Goal: Transaction & Acquisition: Purchase product/service

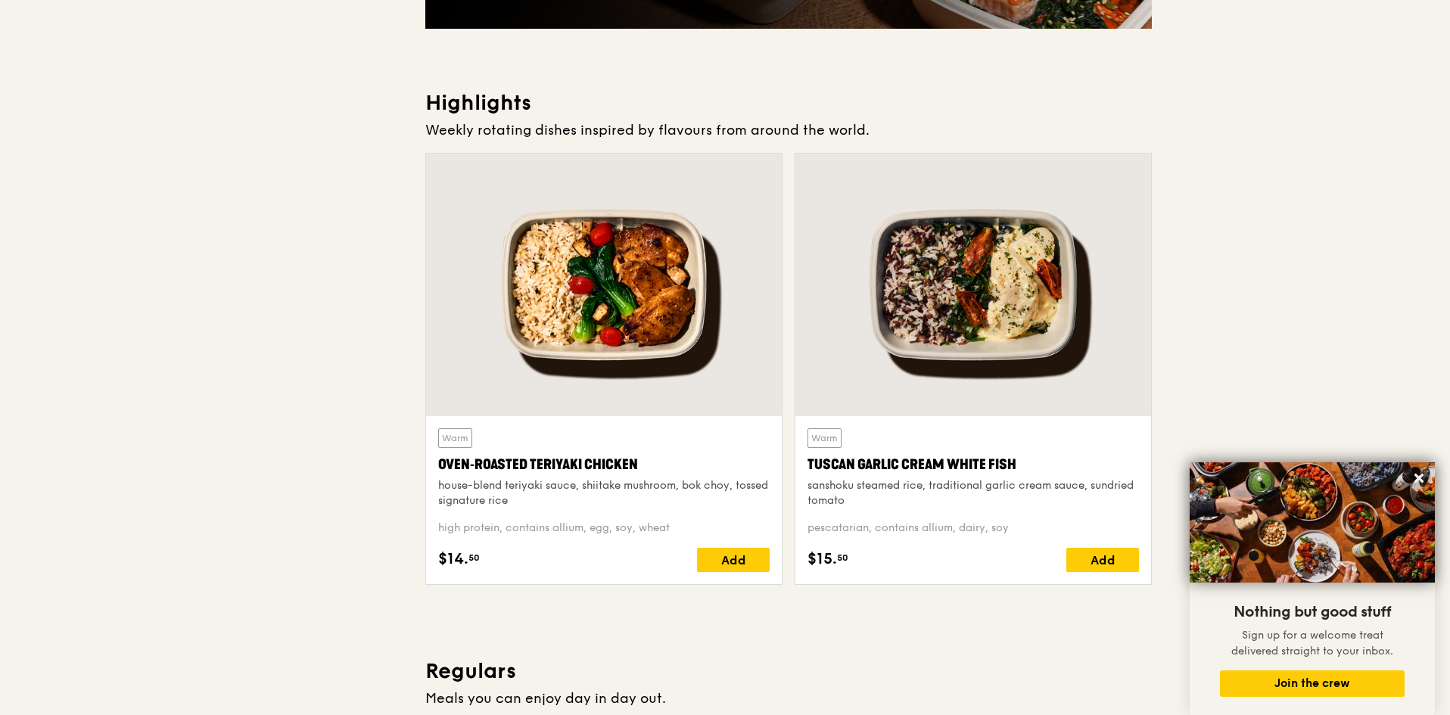
scroll to position [832, 0]
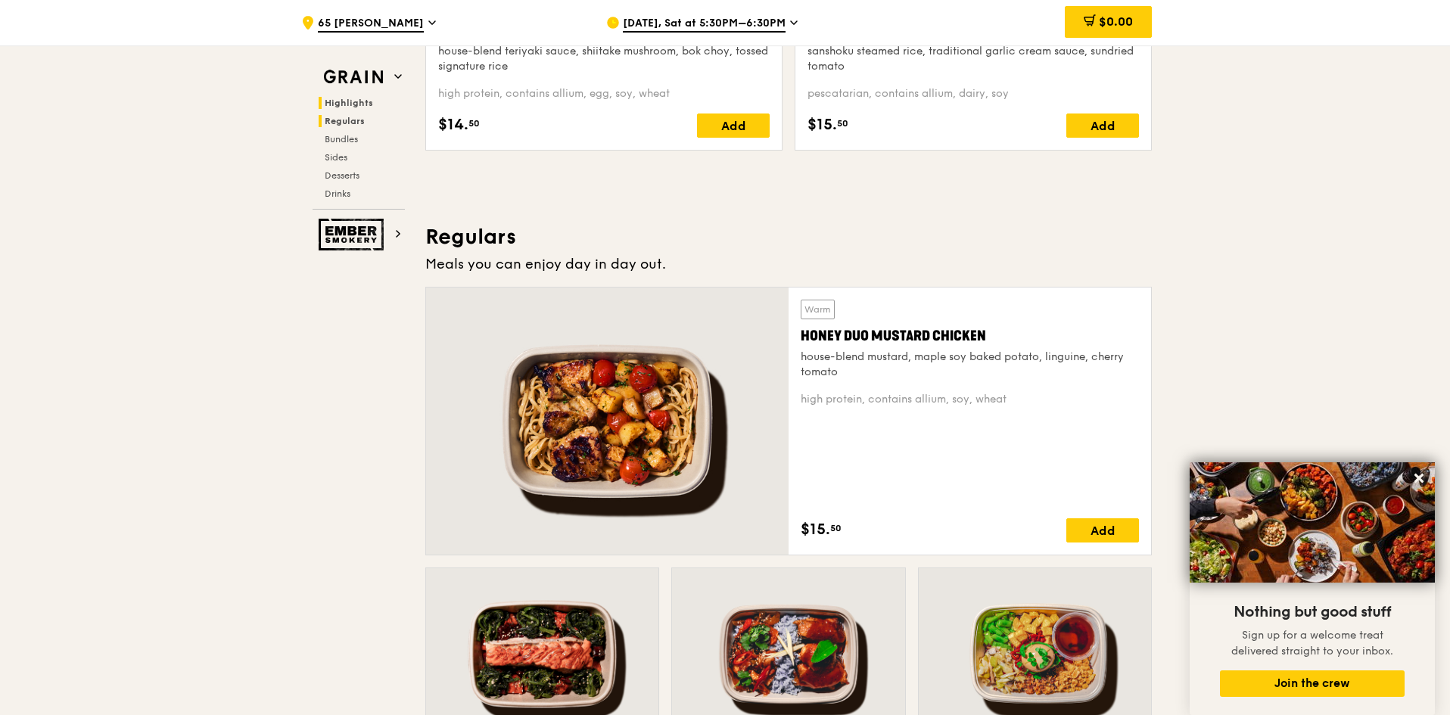
click at [349, 118] on span "Regulars" at bounding box center [345, 121] width 40 height 11
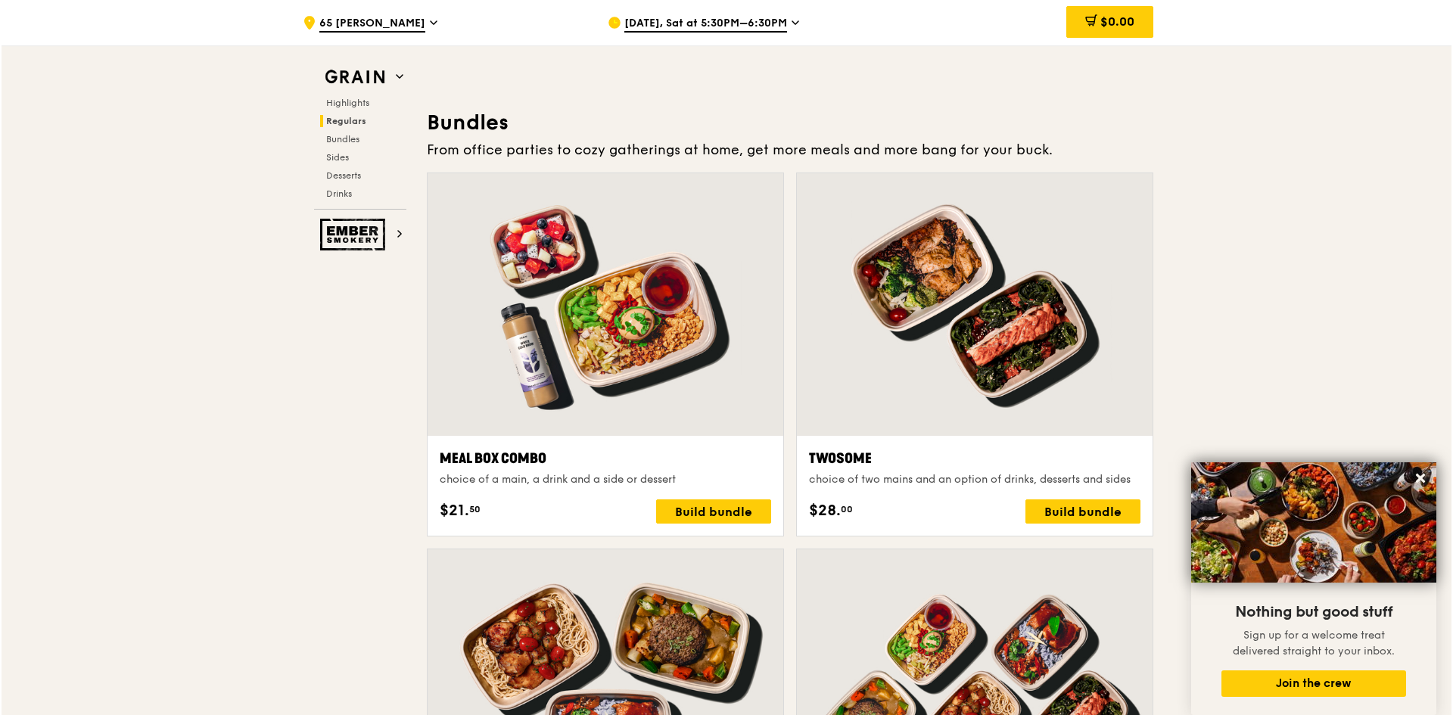
scroll to position [2130, 0]
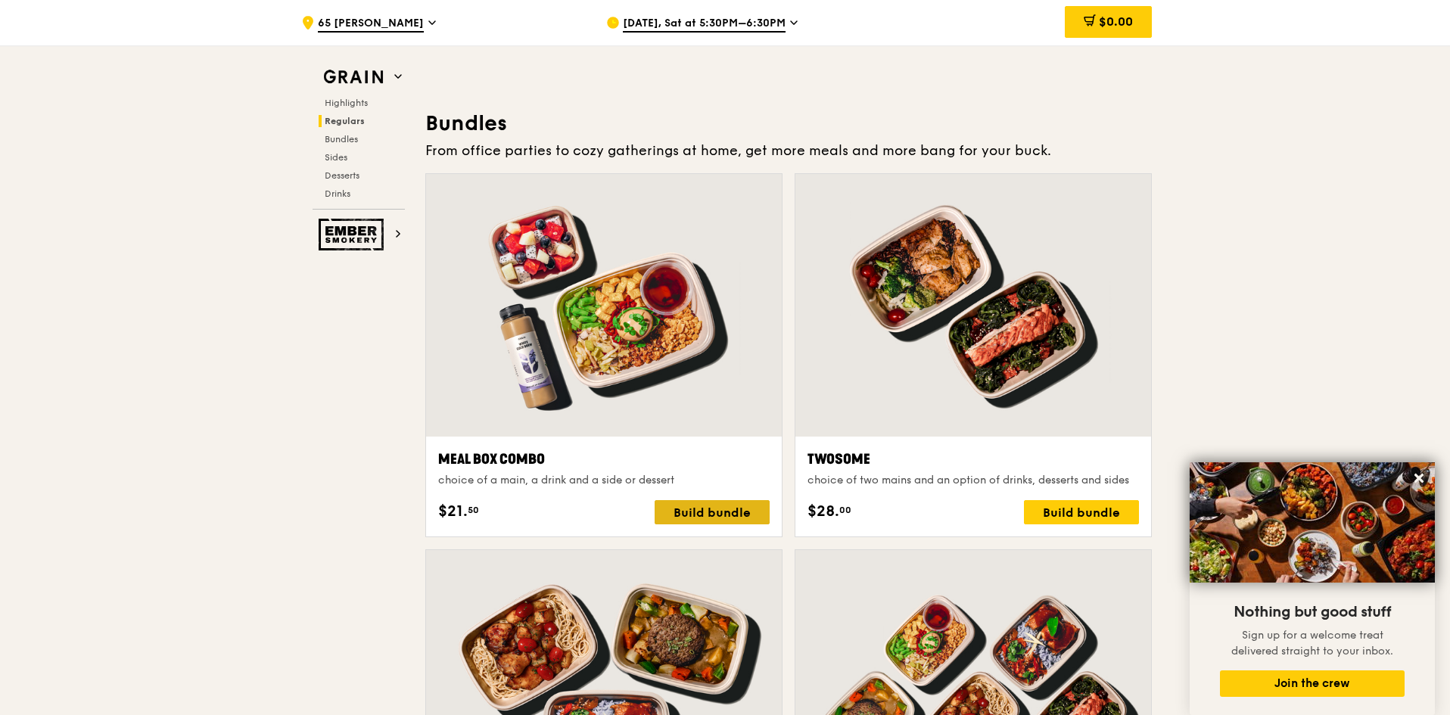
click at [732, 515] on div "Build bundle" at bounding box center [711, 512] width 115 height 24
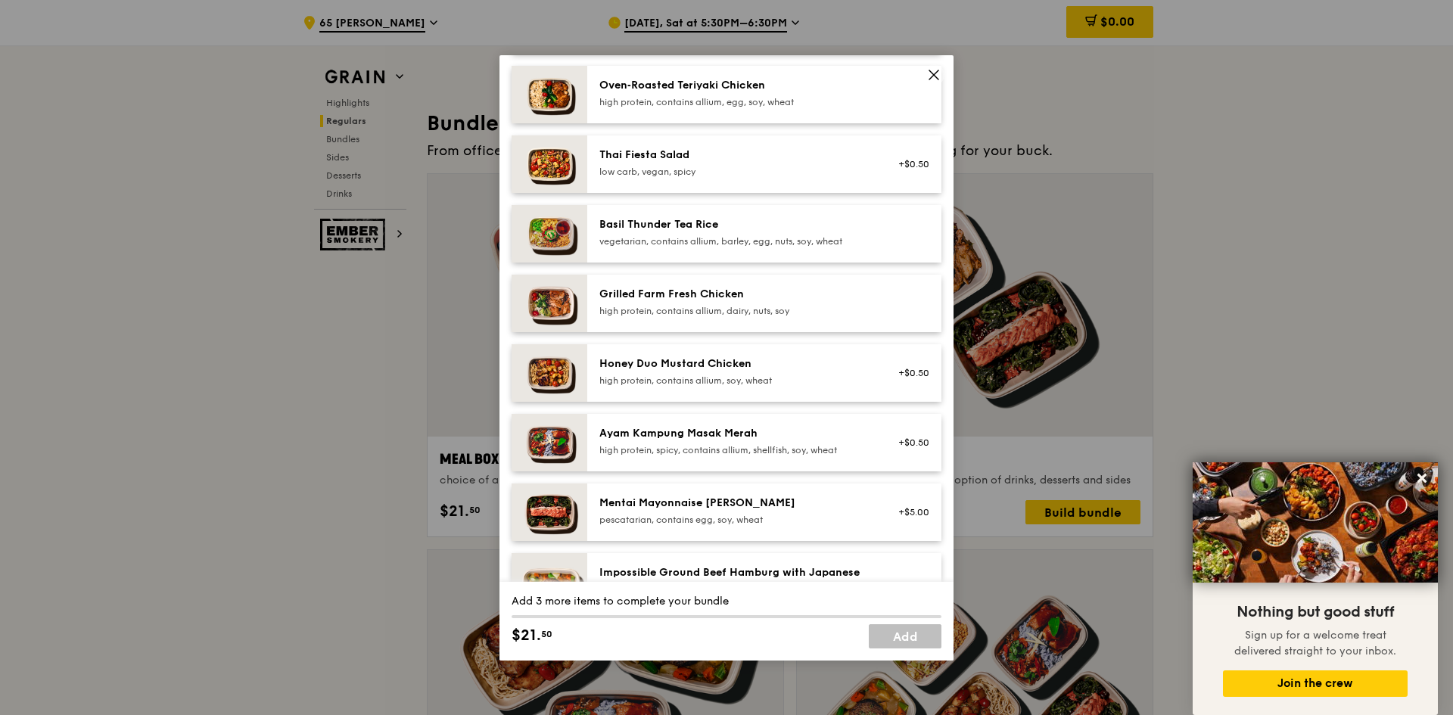
scroll to position [0, 0]
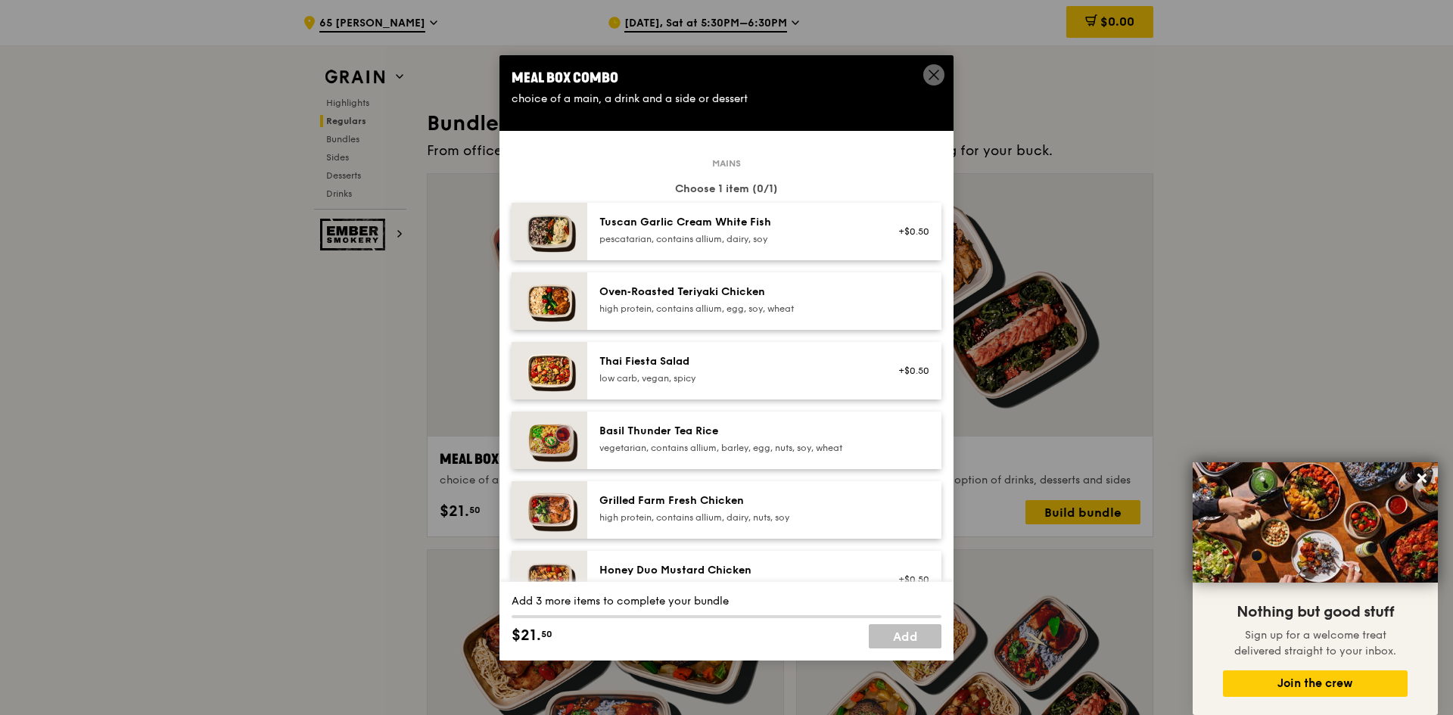
click at [782, 308] on div "high protein, contains allium, egg, soy, wheat" at bounding box center [735, 309] width 272 height 12
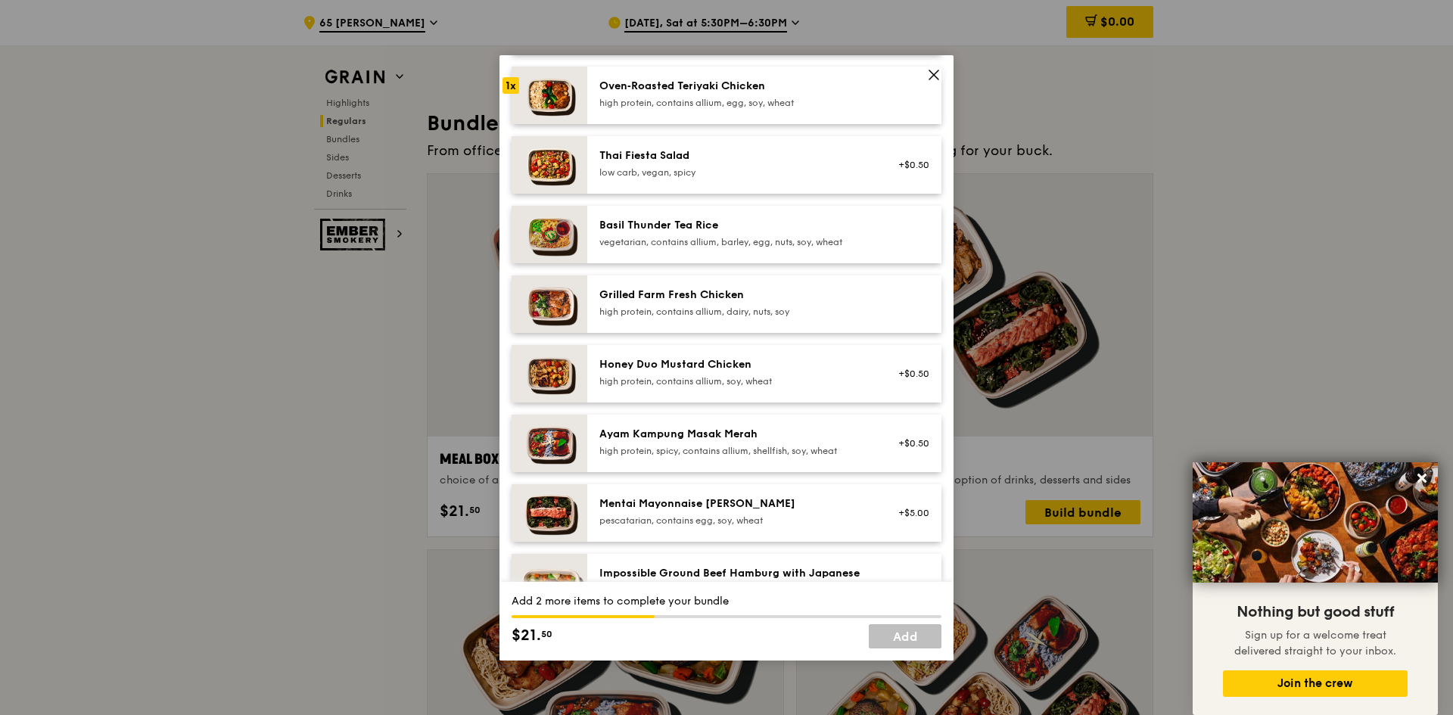
scroll to position [605, 0]
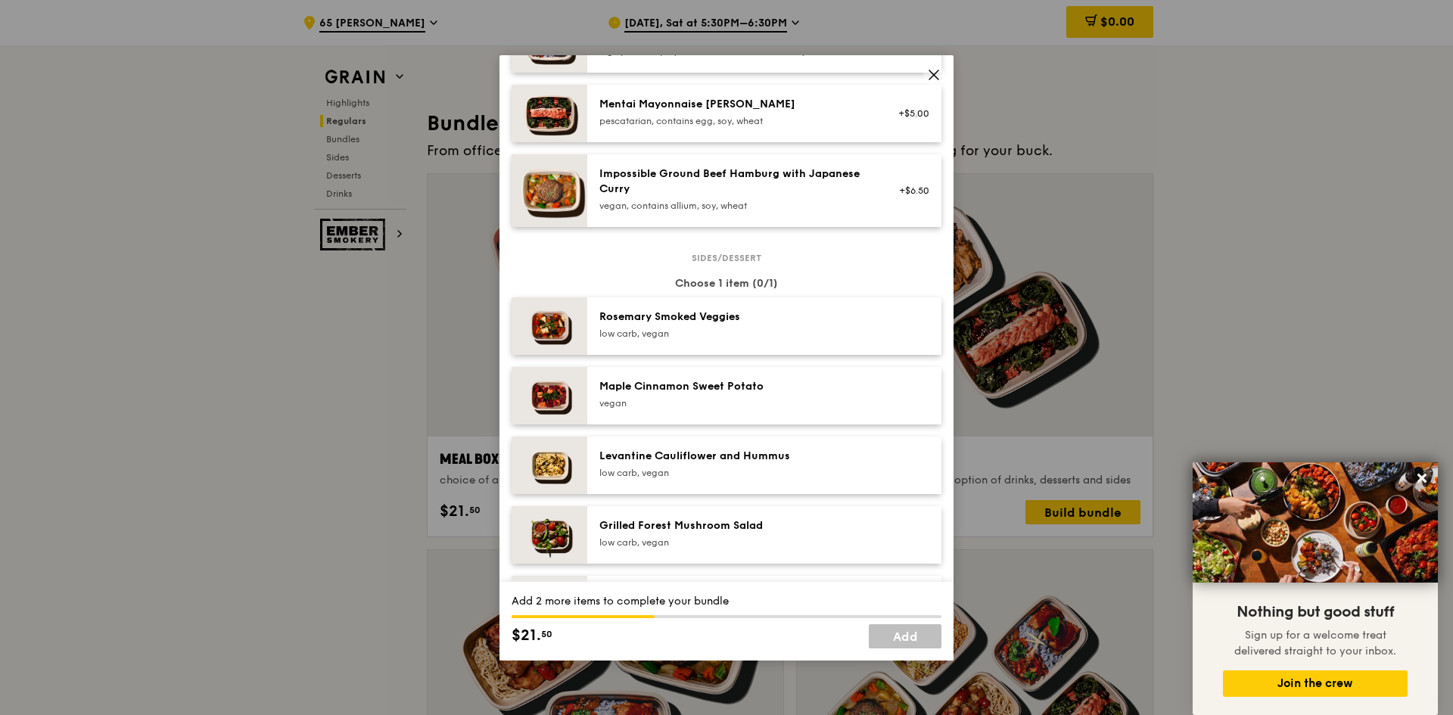
click at [782, 343] on div "[PERSON_NAME] Smoked Veggies low carb, vegan" at bounding box center [764, 326] width 354 height 58
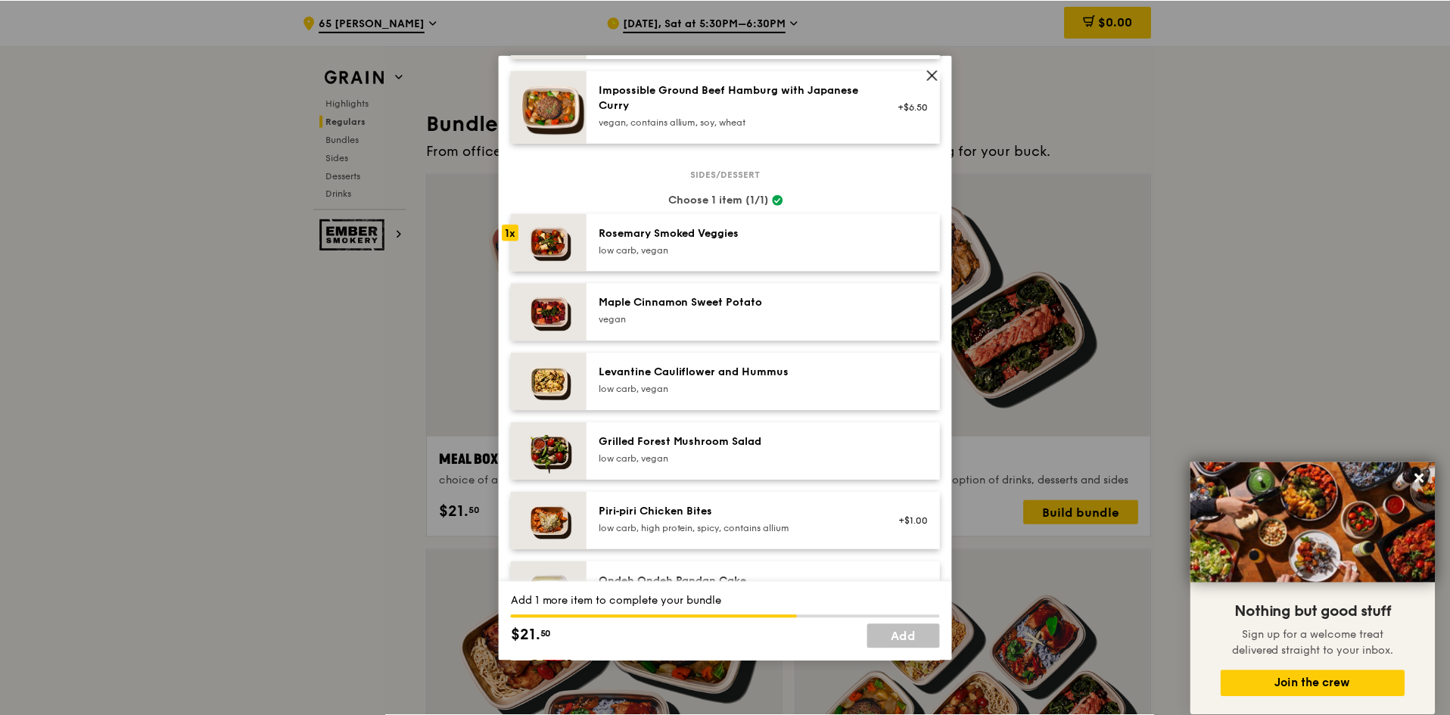
scroll to position [984, 0]
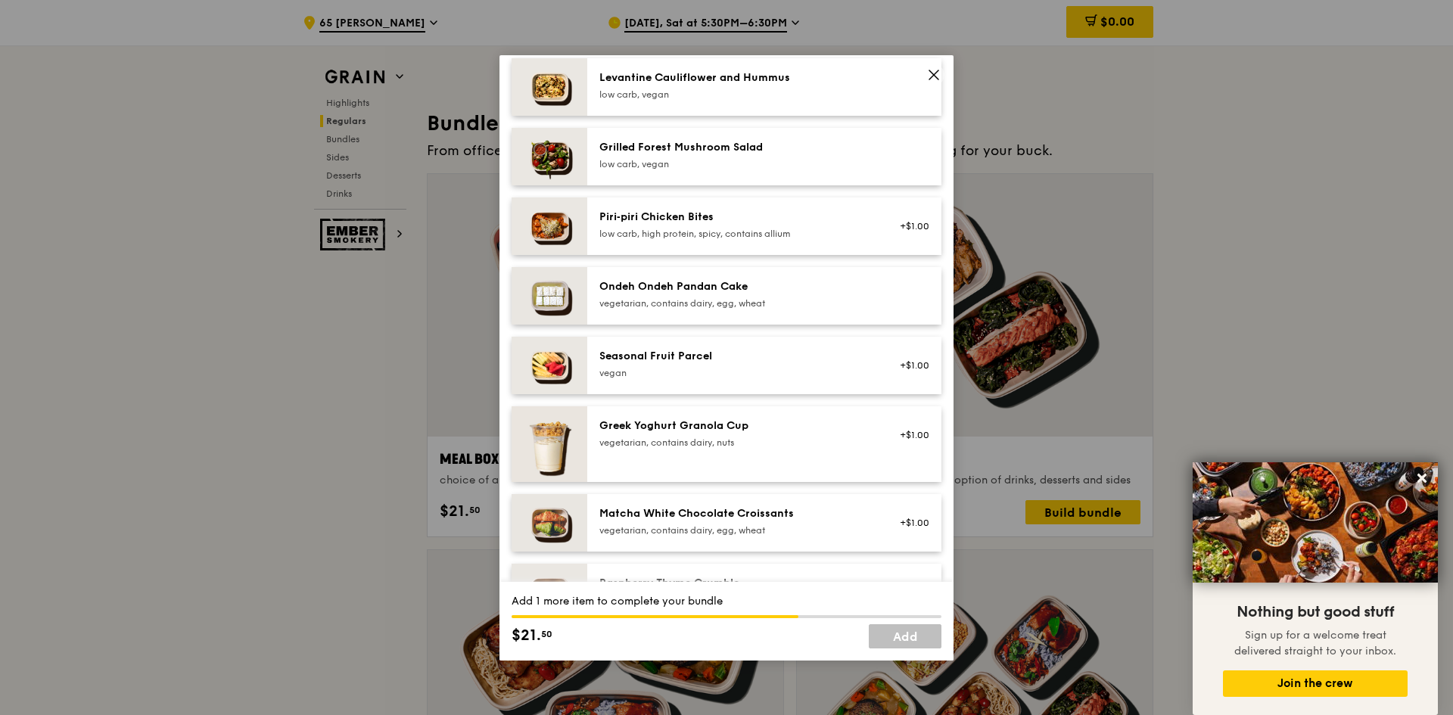
click at [806, 356] on div "Seasonal Fruit Parcel" at bounding box center [735, 356] width 272 height 15
click at [934, 75] on icon at bounding box center [934, 75] width 14 height 14
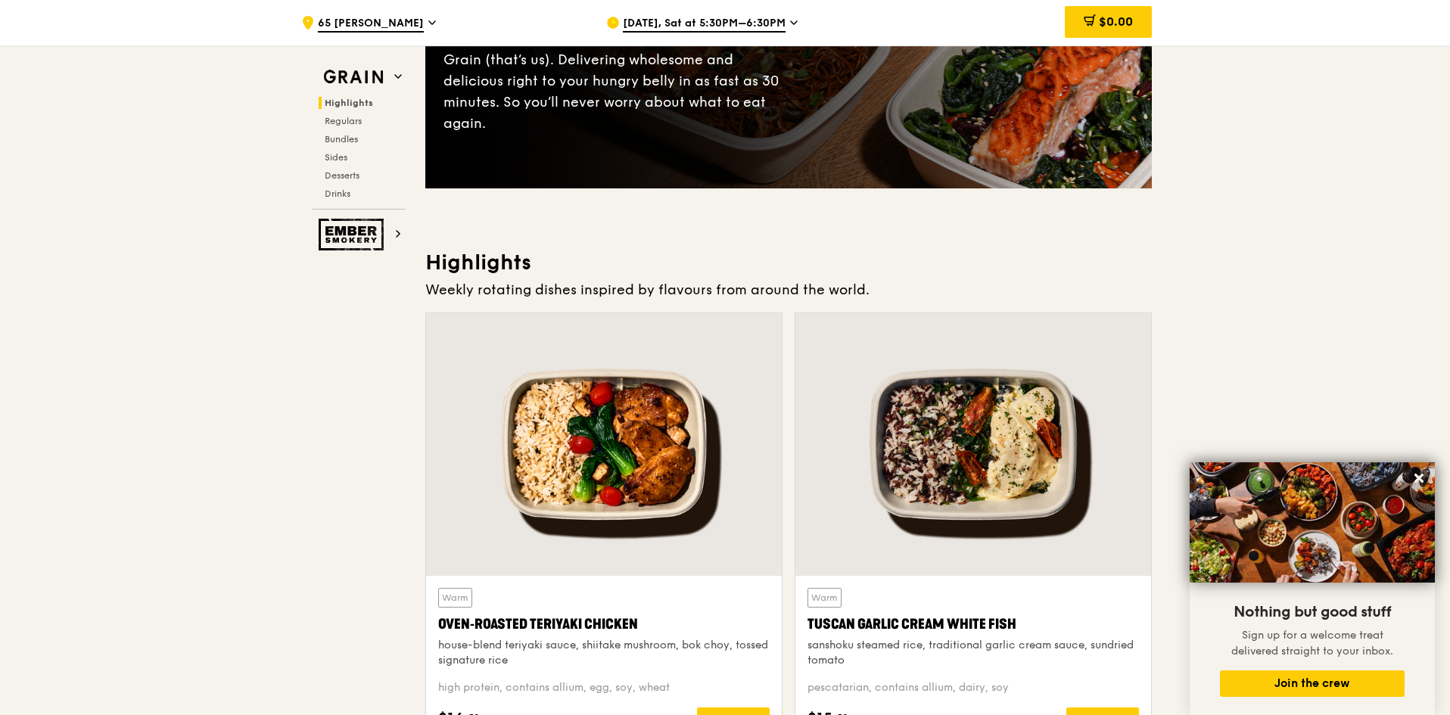
scroll to position [314, 0]
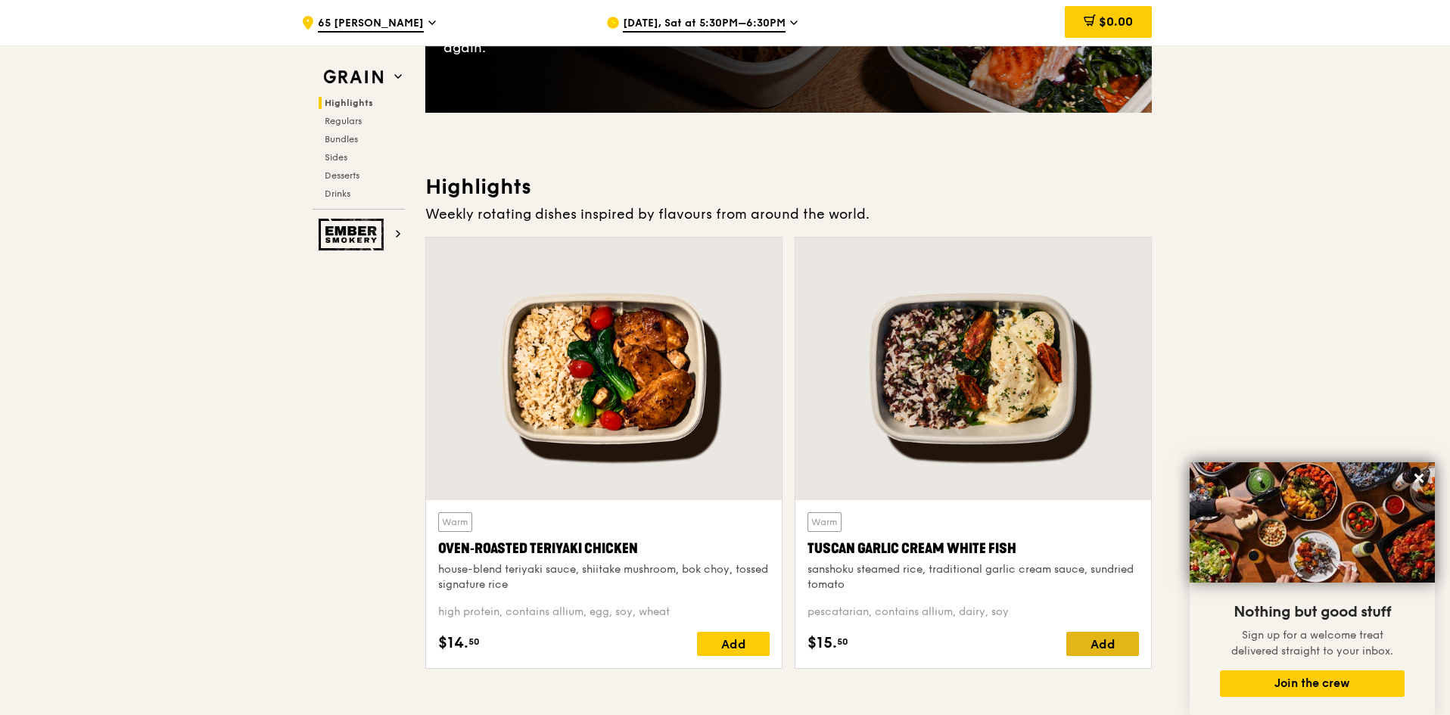
click at [1108, 642] on div "Add" at bounding box center [1102, 644] width 73 height 24
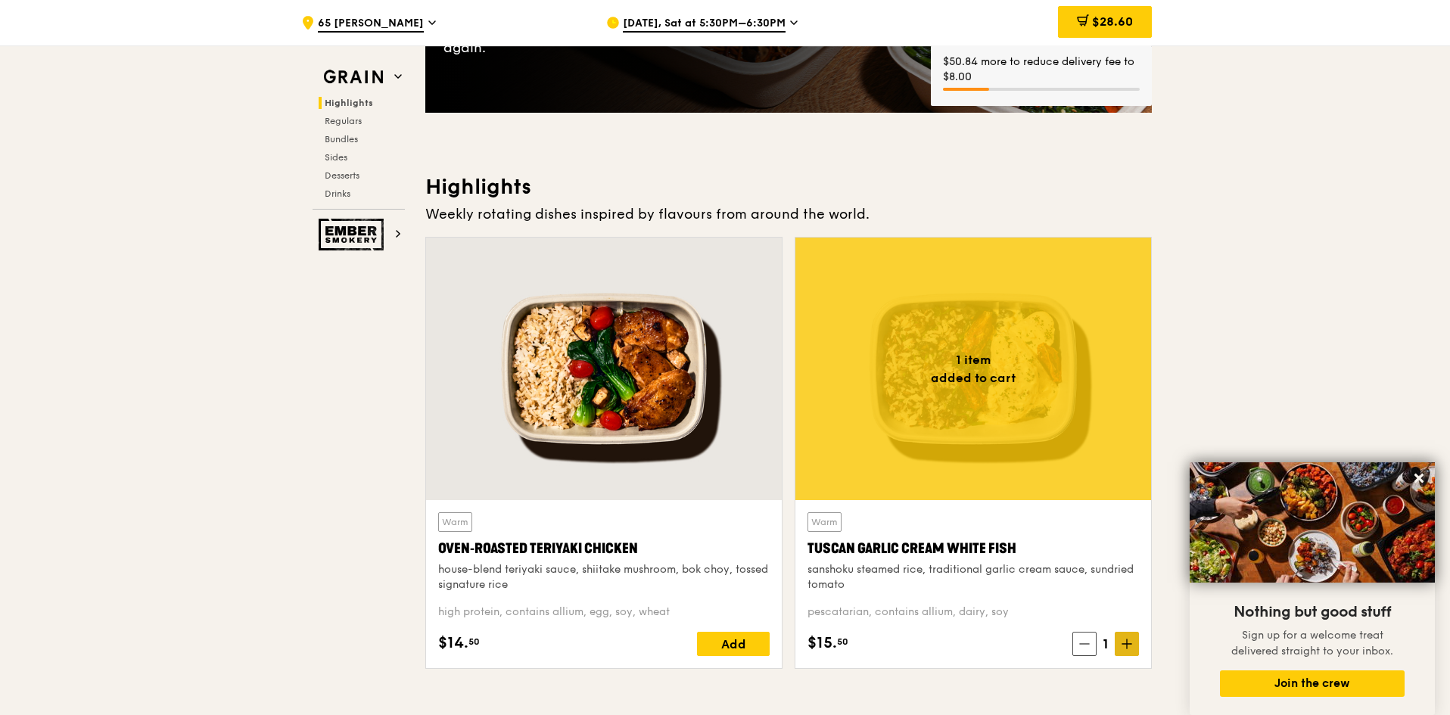
click at [1127, 645] on icon at bounding box center [1127, 643] width 0 height 9
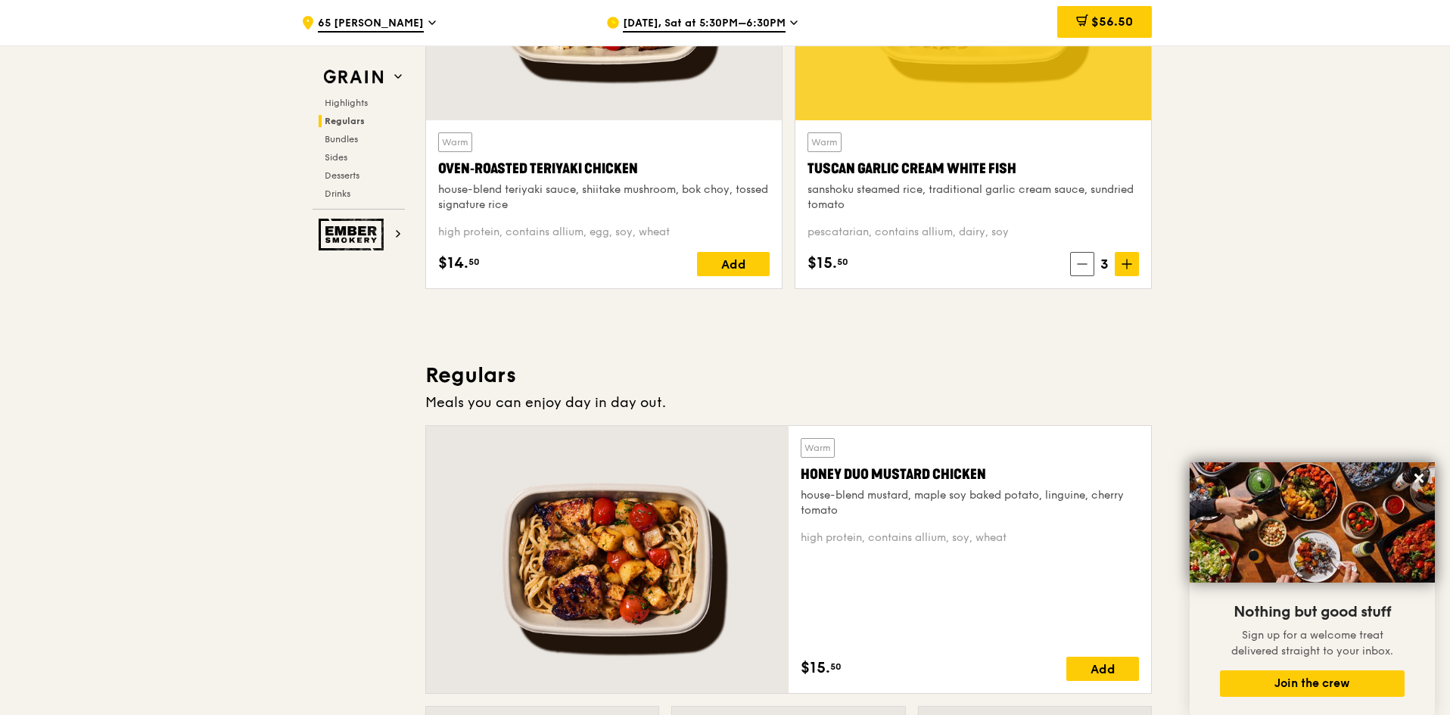
scroll to position [995, 0]
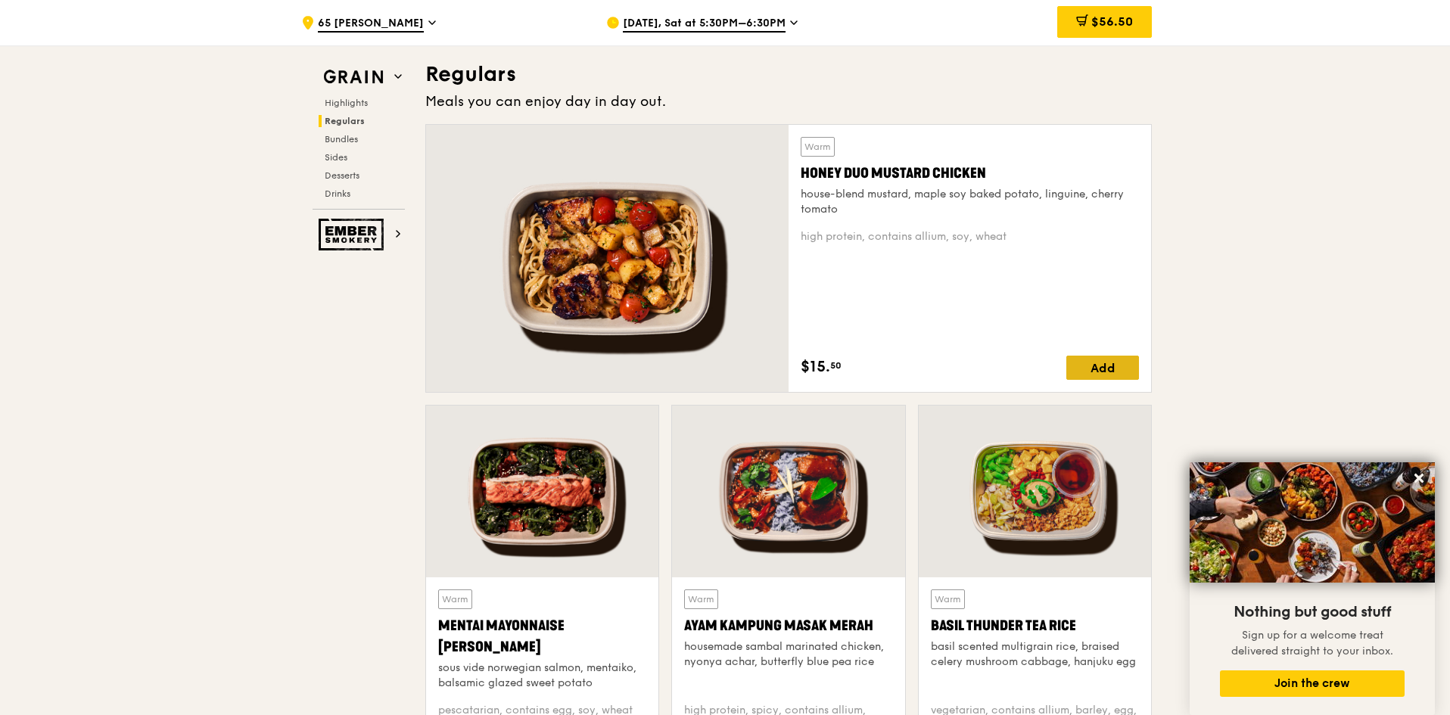
click at [1128, 365] on div "Add" at bounding box center [1102, 368] width 73 height 24
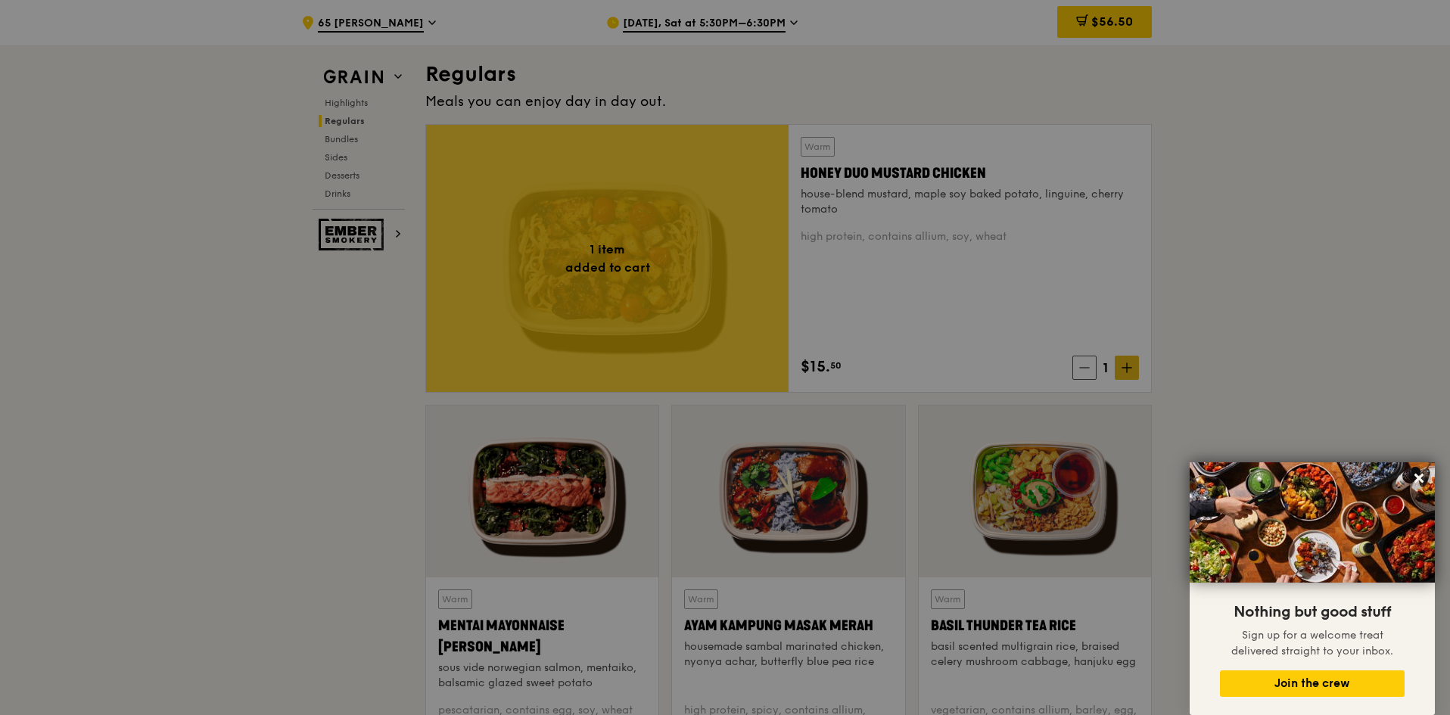
click at [1121, 371] on div at bounding box center [725, 357] width 1450 height 715
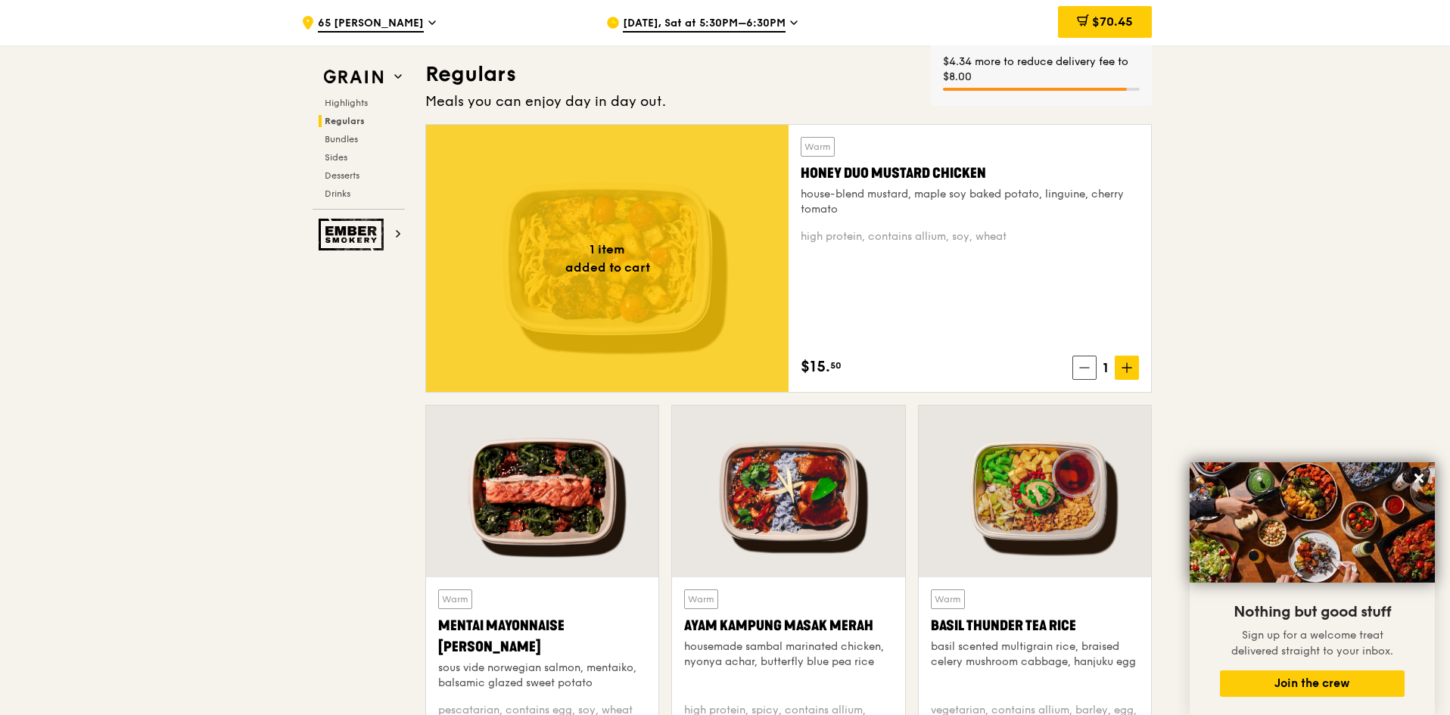
click at [1127, 369] on icon at bounding box center [1126, 367] width 11 height 11
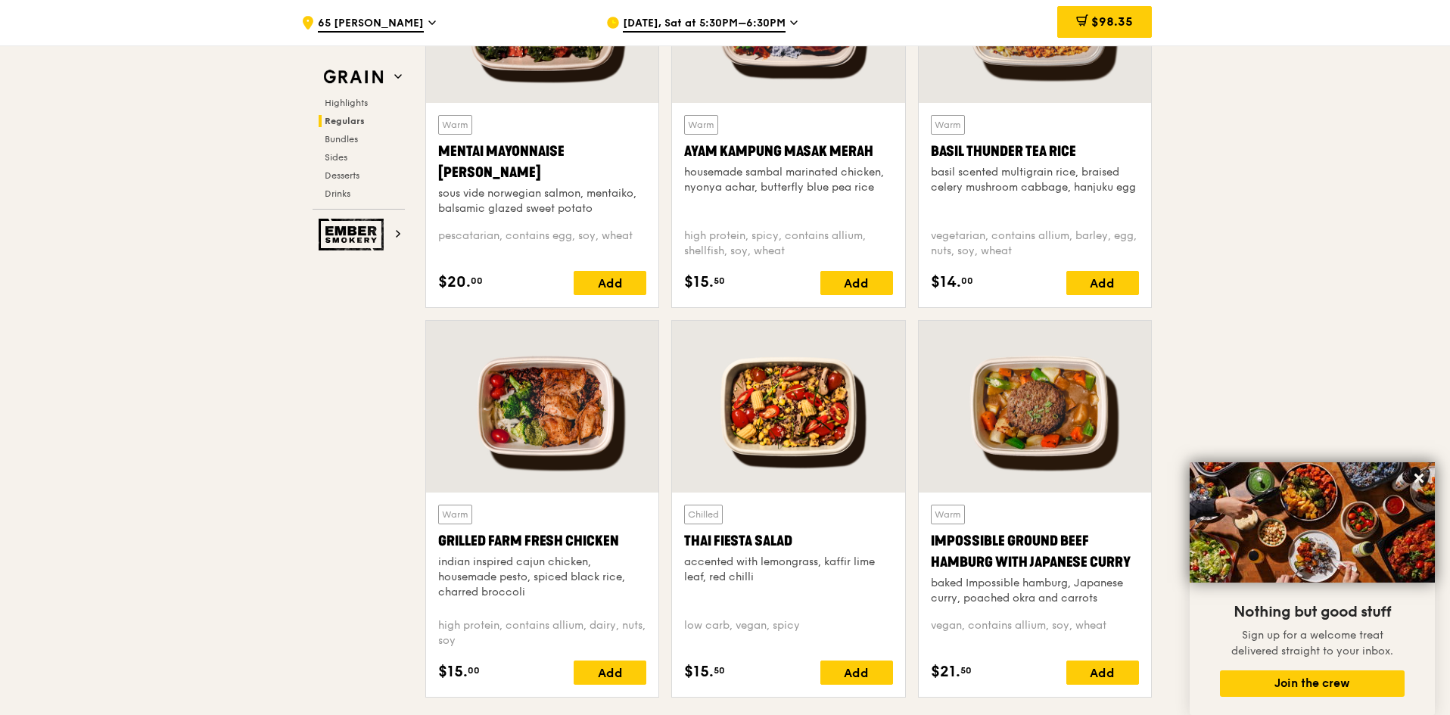
scroll to position [1373, 0]
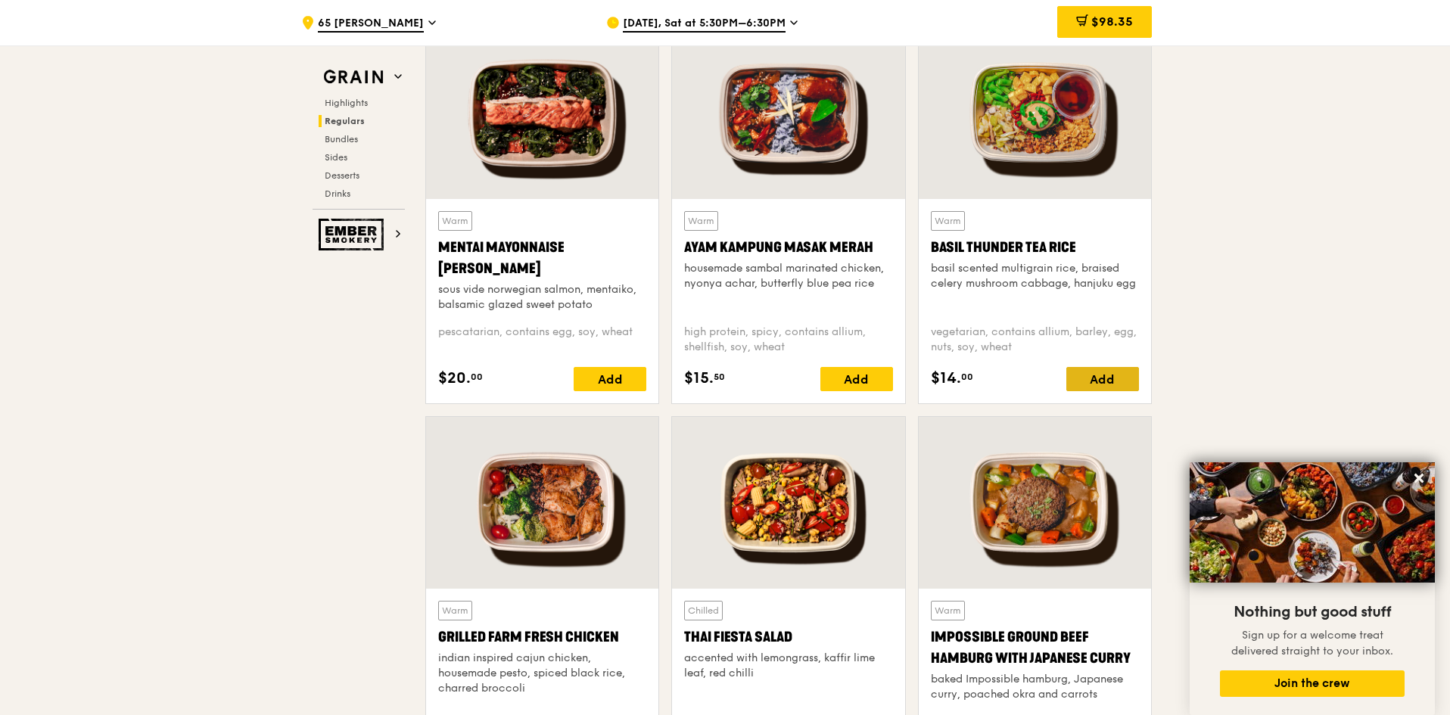
click at [1115, 371] on div "Add" at bounding box center [1102, 379] width 73 height 24
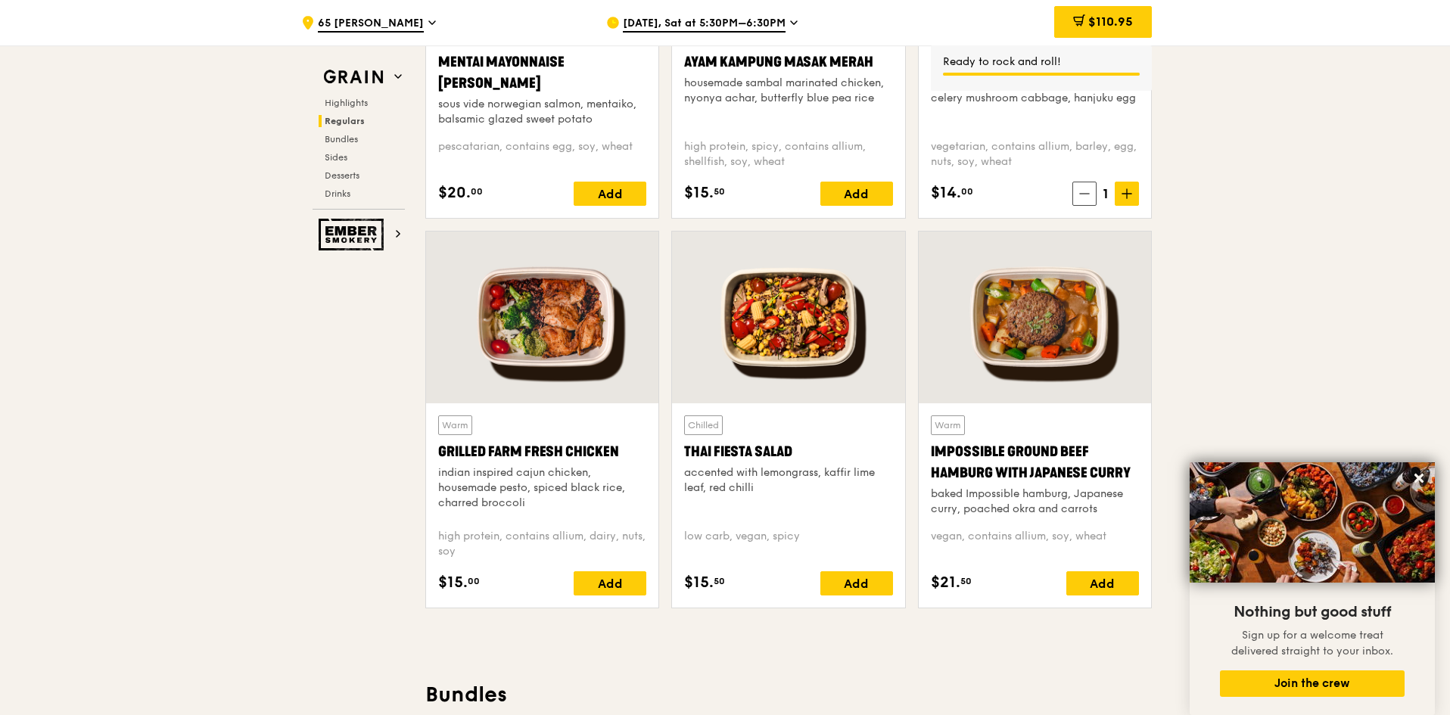
scroll to position [1979, 0]
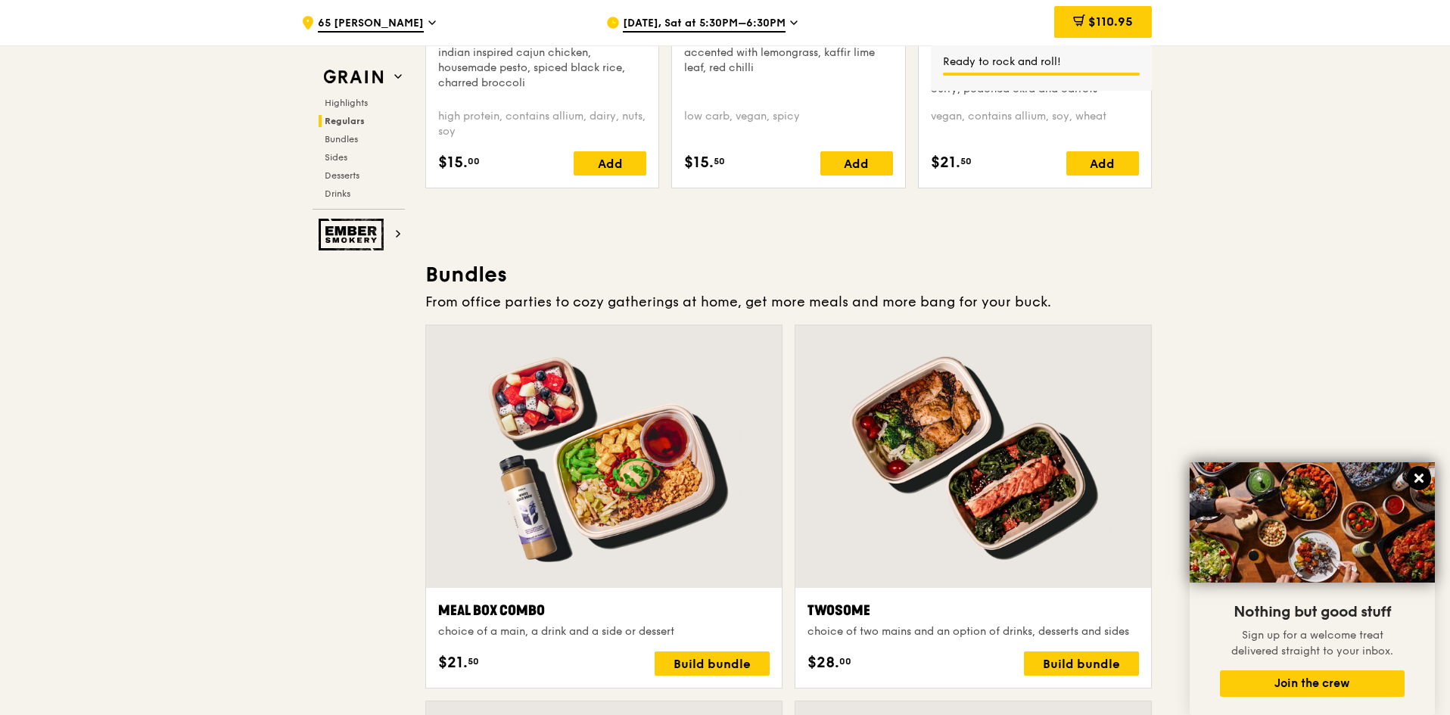
click at [1413, 477] on icon at bounding box center [1419, 478] width 14 height 14
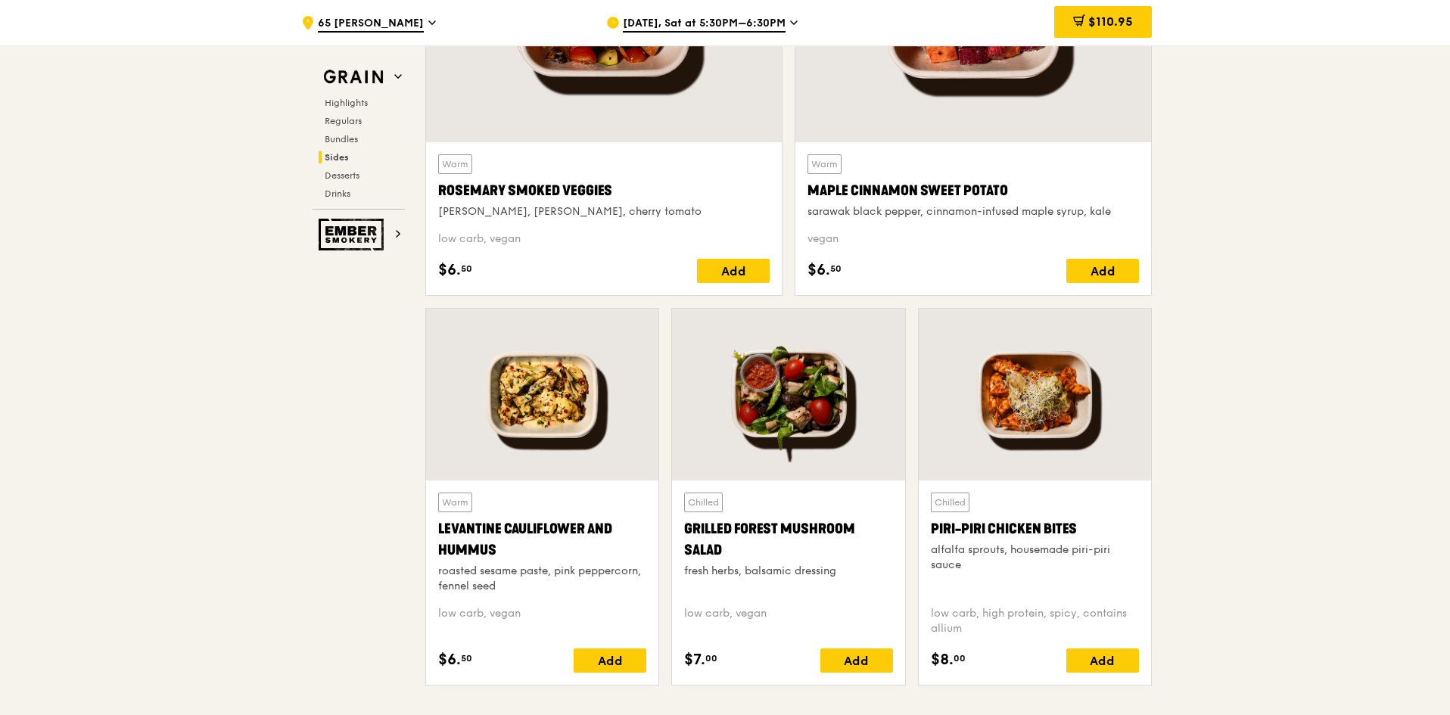
scroll to position [3416, 0]
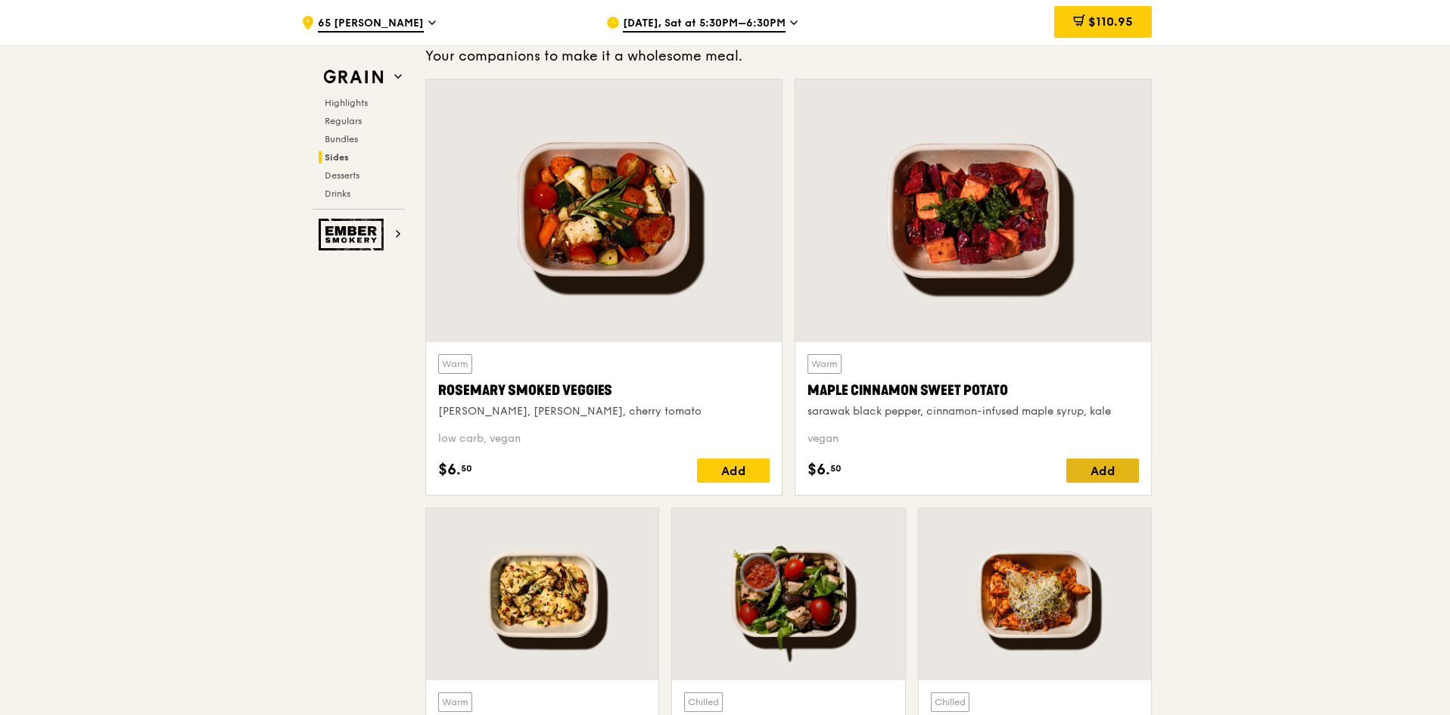
click at [1118, 466] on div "Add" at bounding box center [1102, 471] width 73 height 24
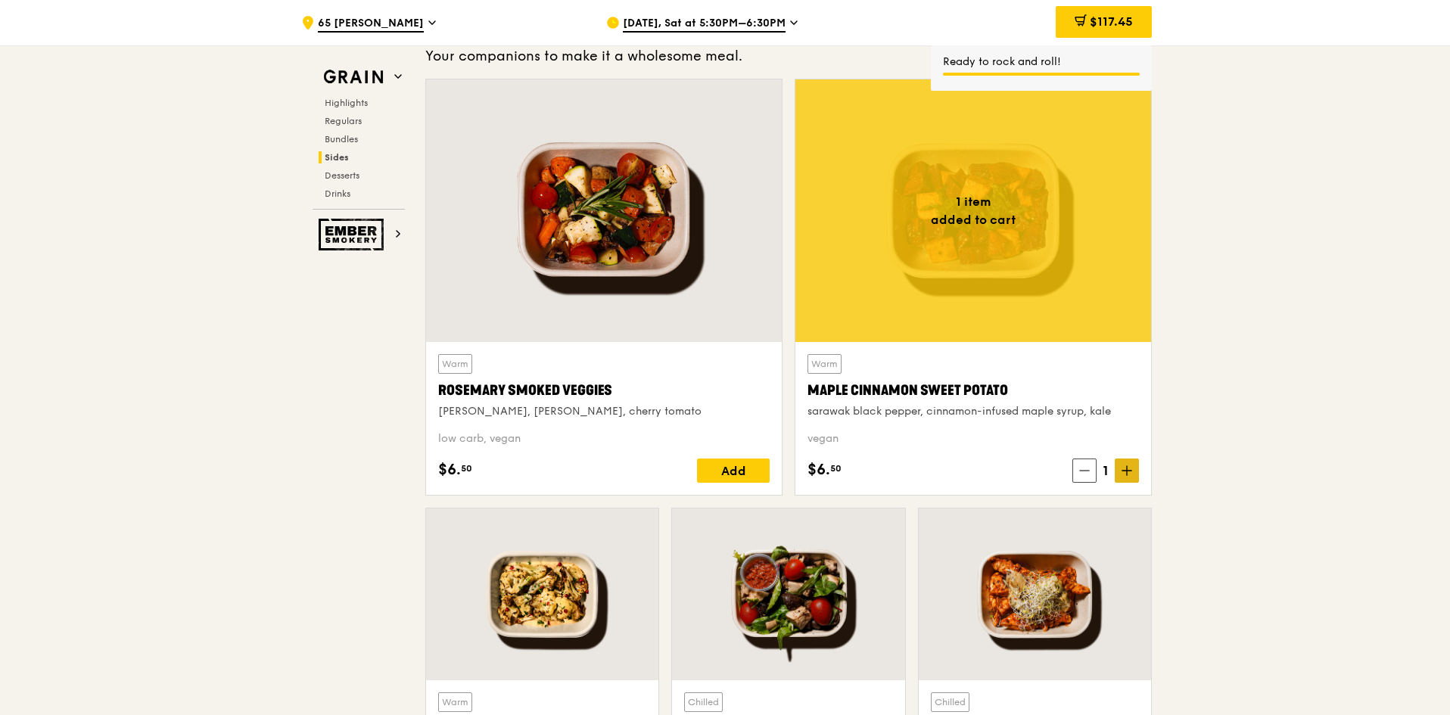
click at [1130, 469] on icon at bounding box center [1126, 470] width 11 height 11
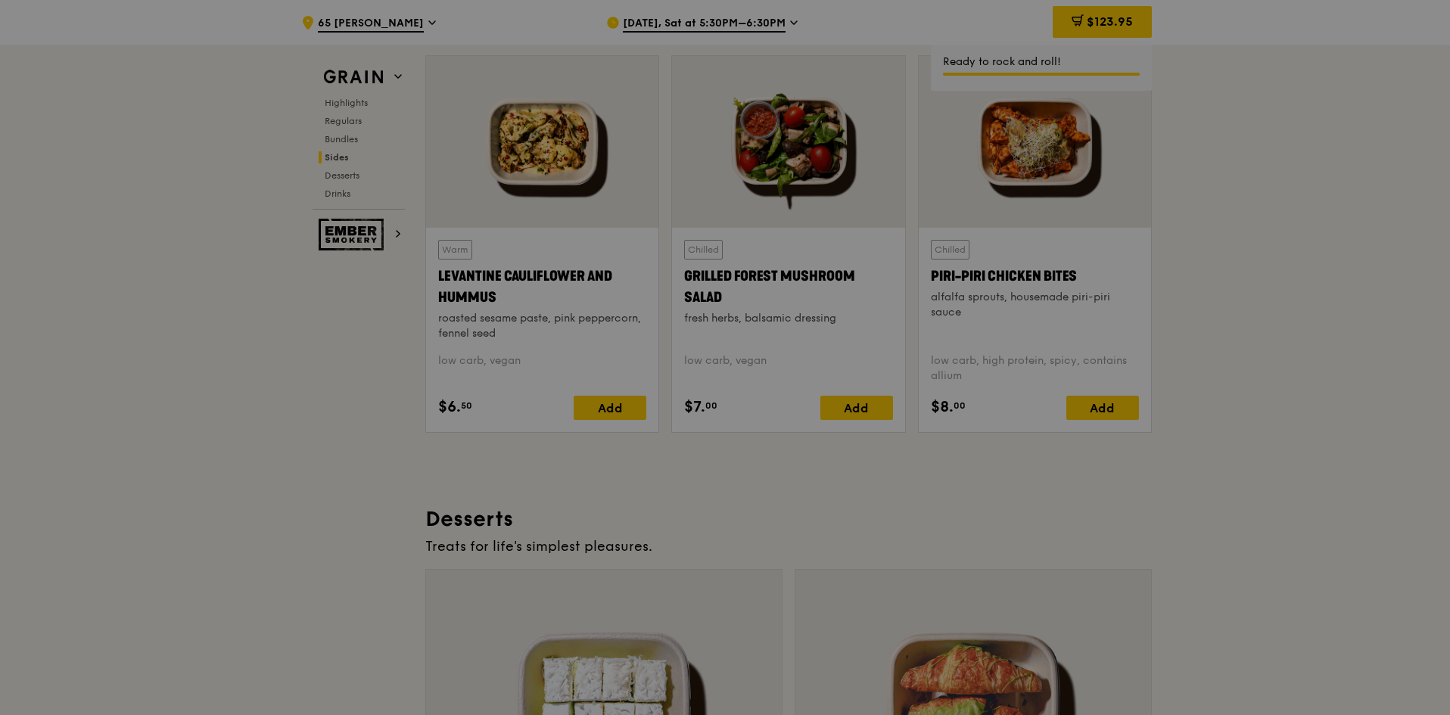
scroll to position [3870, 0]
